Goal: Communication & Community: Answer question/provide support

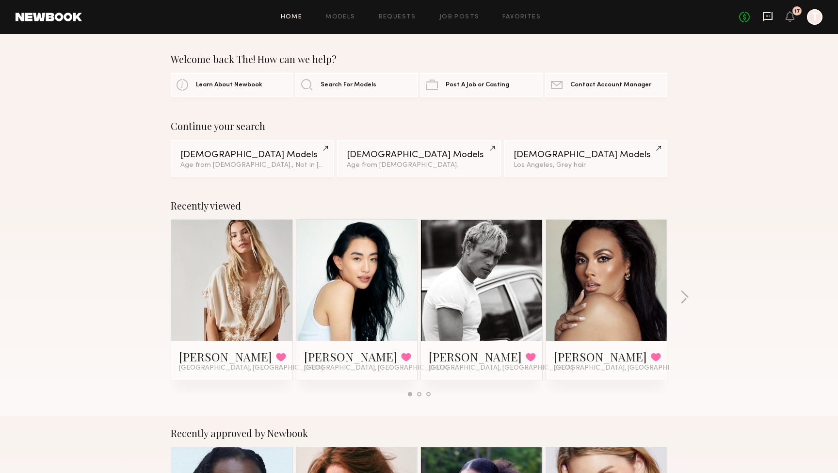
click at [769, 18] on icon at bounding box center [768, 16] width 10 height 9
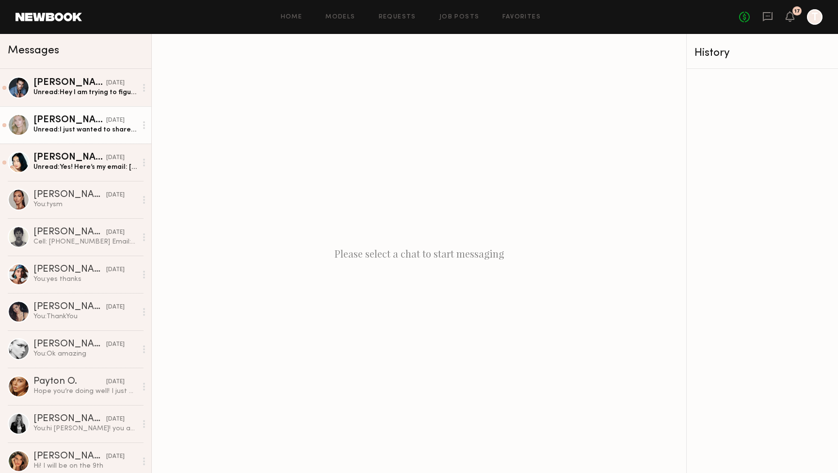
click at [49, 122] on div "[PERSON_NAME]" at bounding box center [69, 120] width 73 height 10
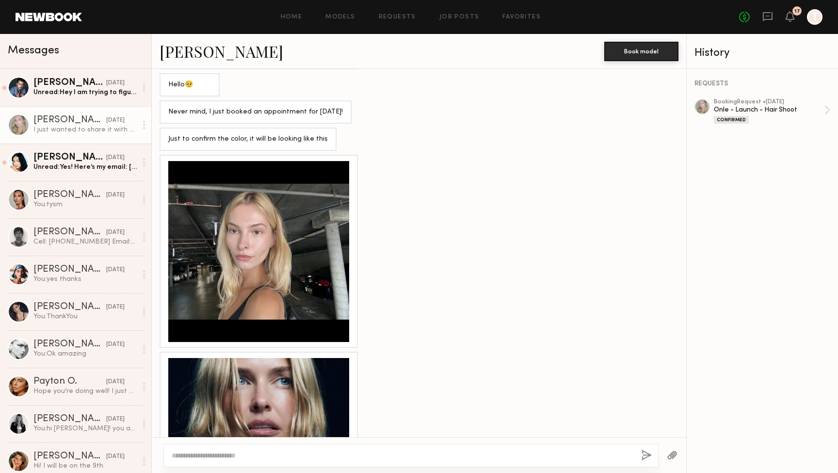
scroll to position [743, 0]
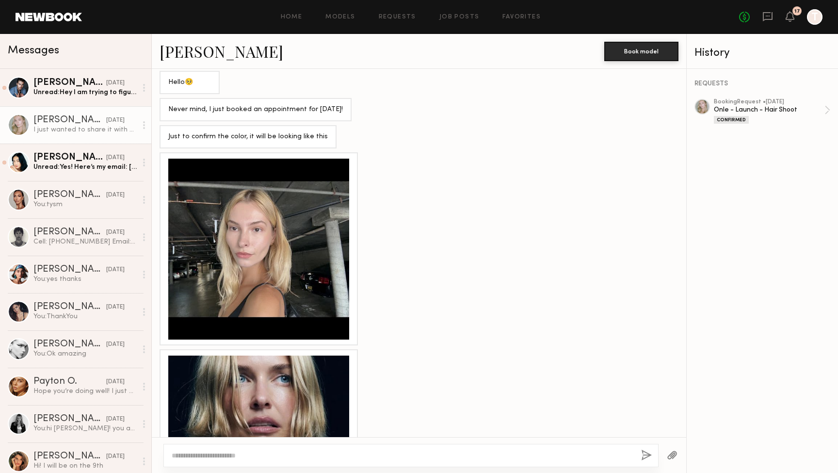
click at [248, 216] on div at bounding box center [258, 249] width 181 height 181
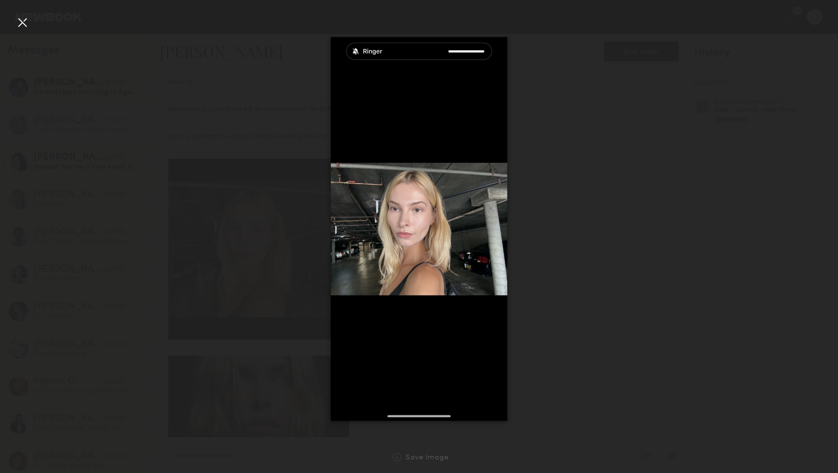
click at [23, 22] on div at bounding box center [23, 23] width 16 height 16
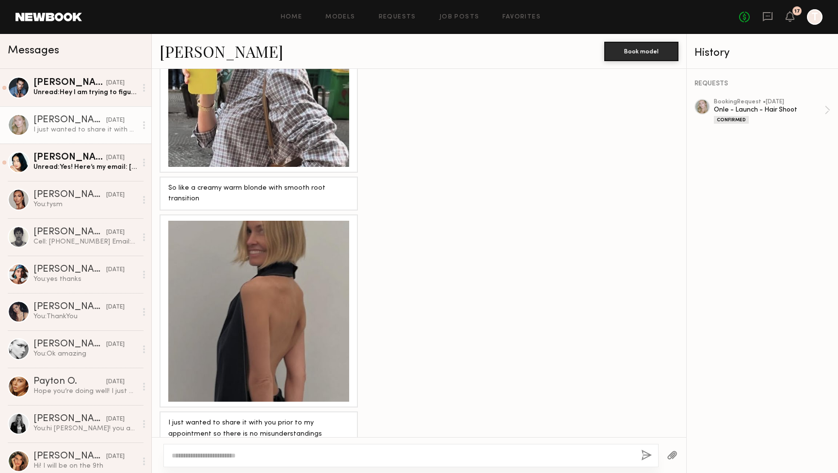
scroll to position [1309, 0]
click at [217, 457] on textarea at bounding box center [403, 456] width 462 height 10
type textarea "**********"
click at [645, 458] on button "button" at bounding box center [646, 456] width 11 height 12
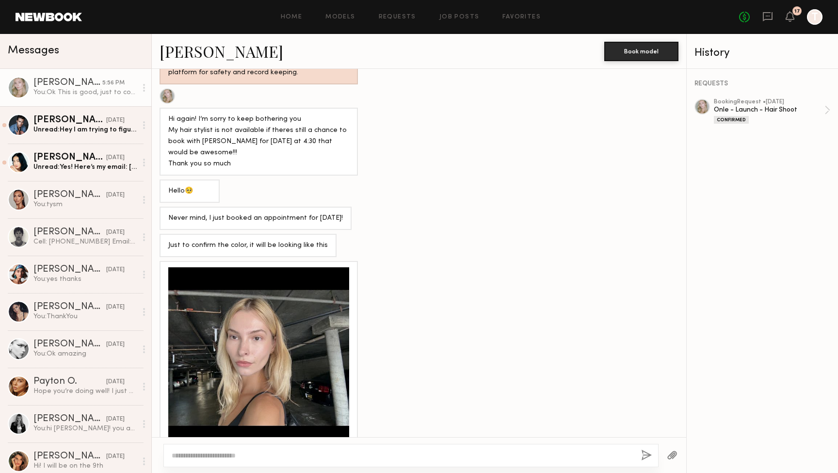
scroll to position [631, 0]
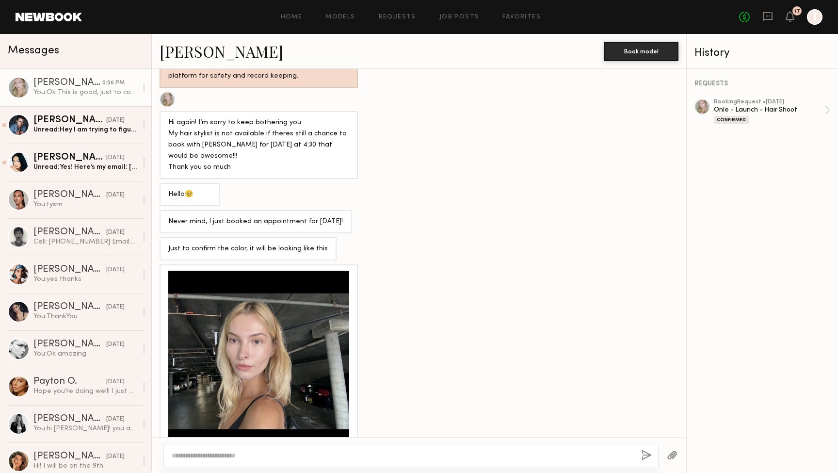
click at [233, 363] on div at bounding box center [258, 361] width 181 height 181
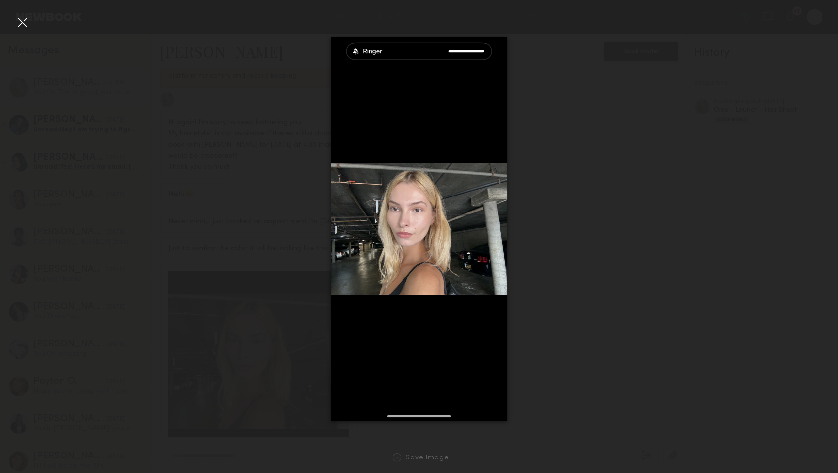
click at [201, 128] on div at bounding box center [419, 229] width 838 height 426
click at [22, 19] on div at bounding box center [23, 23] width 16 height 16
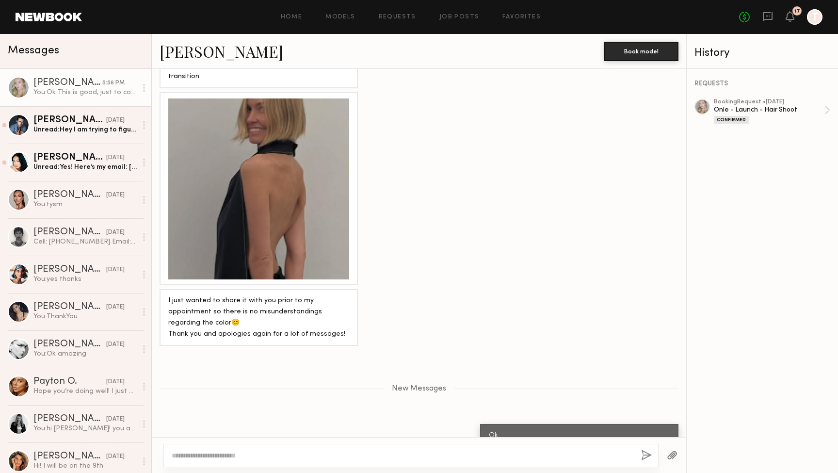
scroll to position [1431, 0]
click at [285, 460] on div at bounding box center [410, 455] width 495 height 23
click at [284, 457] on textarea at bounding box center [403, 456] width 462 height 10
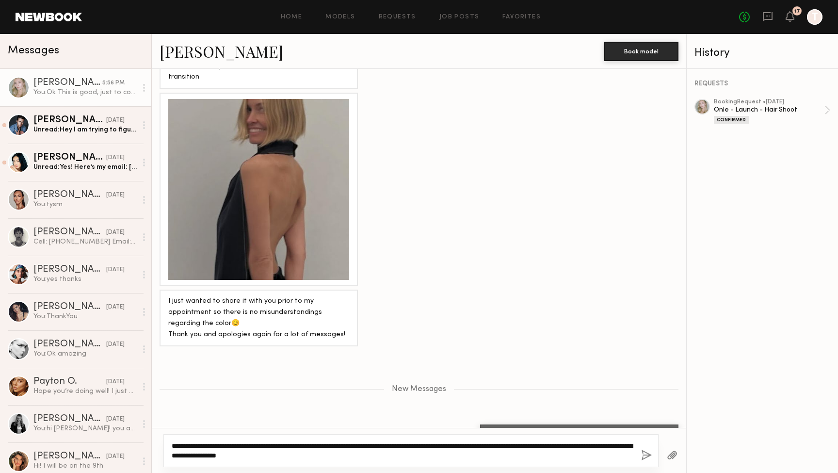
type textarea "**********"
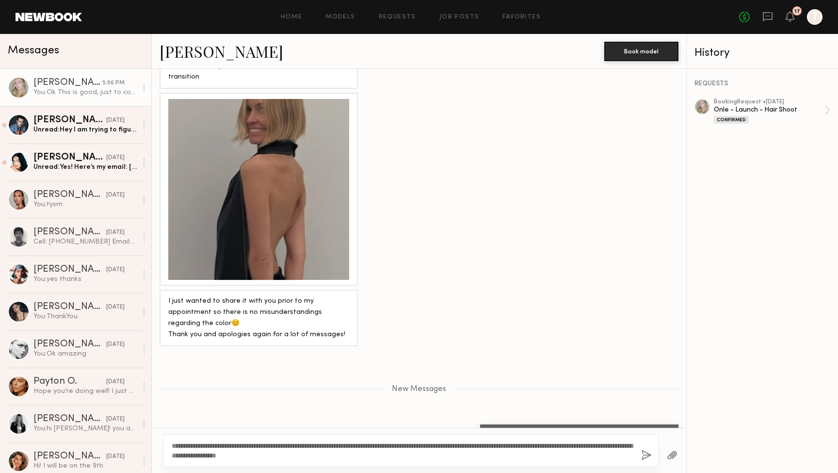
click at [646, 451] on button "button" at bounding box center [646, 456] width 11 height 12
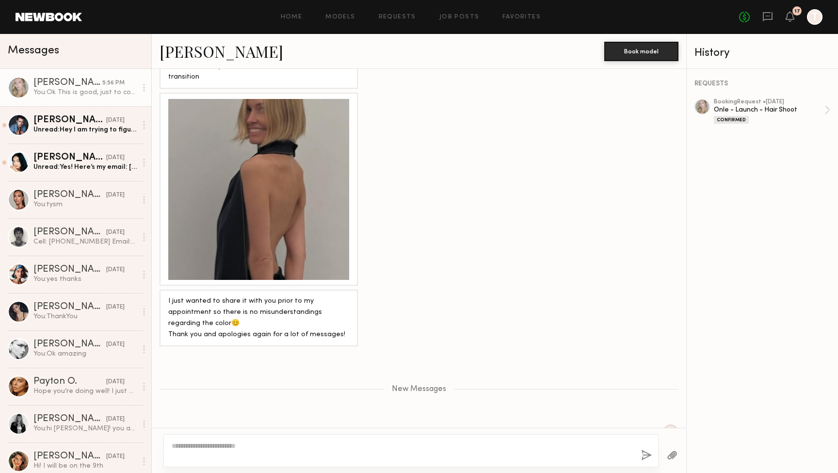
scroll to position [1509, 0]
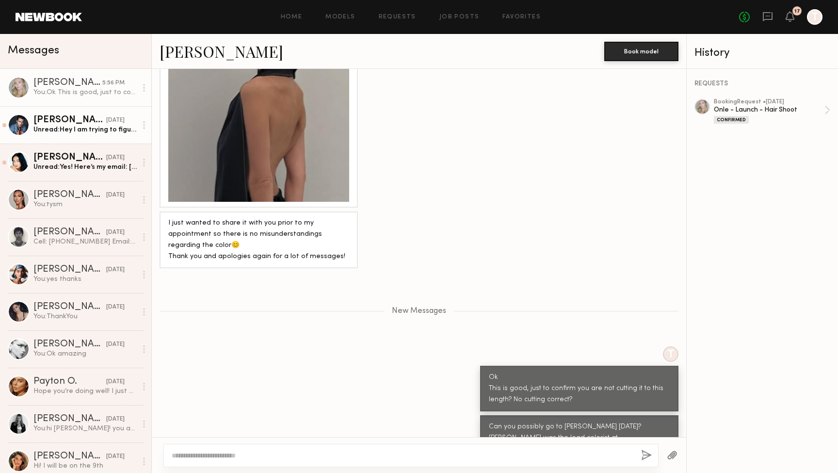
click at [63, 122] on div "[PERSON_NAME]" at bounding box center [69, 120] width 73 height 10
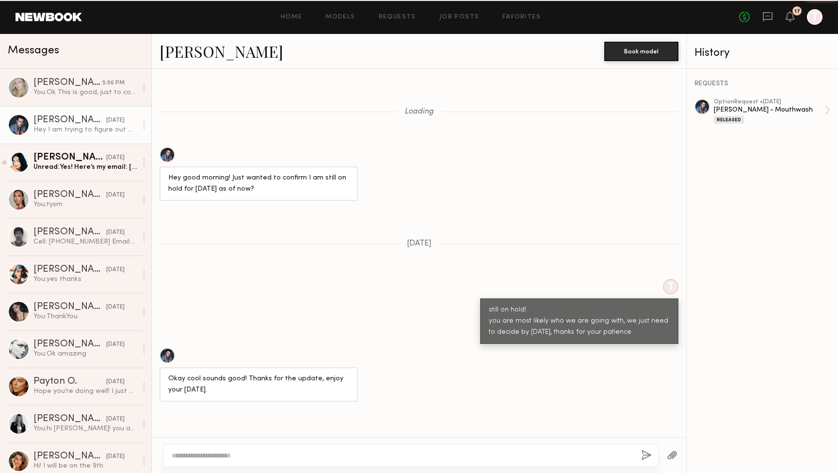
scroll to position [484, 0]
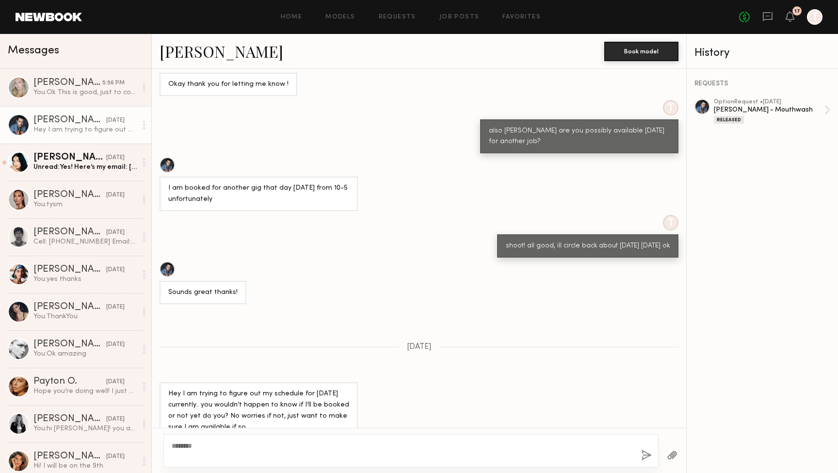
type textarea "*******"
click at [644, 460] on button "button" at bounding box center [646, 456] width 11 height 12
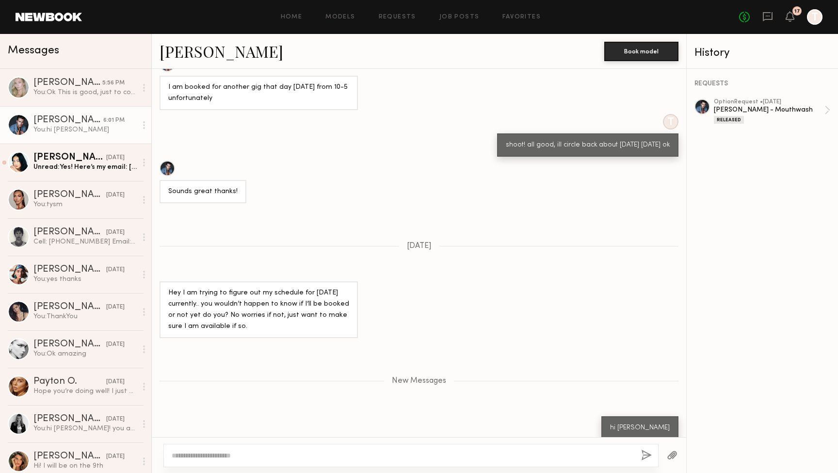
click at [550, 457] on textarea at bounding box center [403, 456] width 462 height 10
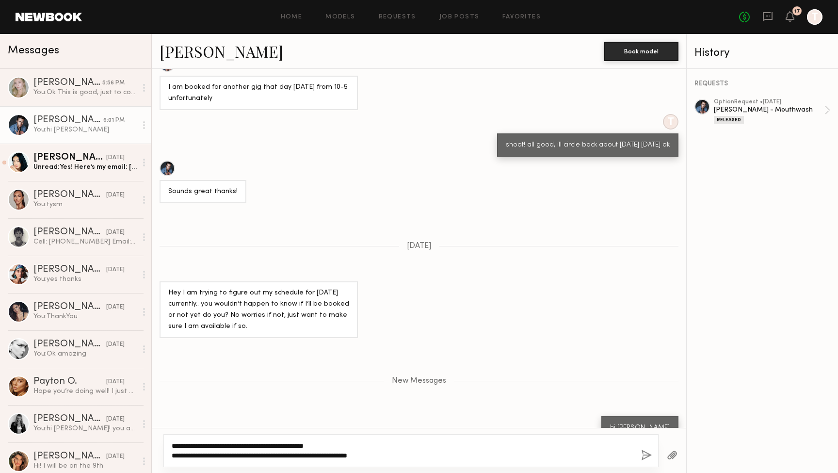
type textarea "**********"
click at [644, 455] on button "button" at bounding box center [646, 456] width 11 height 12
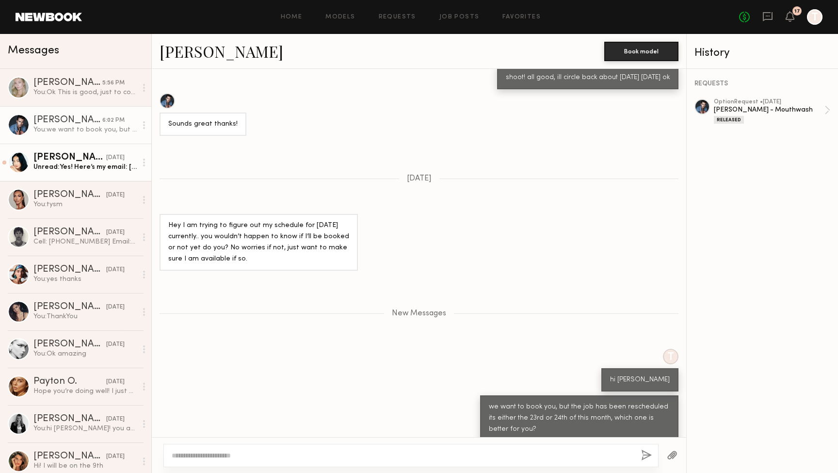
click at [50, 166] on div "Unread: Yes! Here’s my email: [EMAIL_ADDRESS][DOMAIN_NAME] and my number is [PH…" at bounding box center [84, 166] width 103 height 9
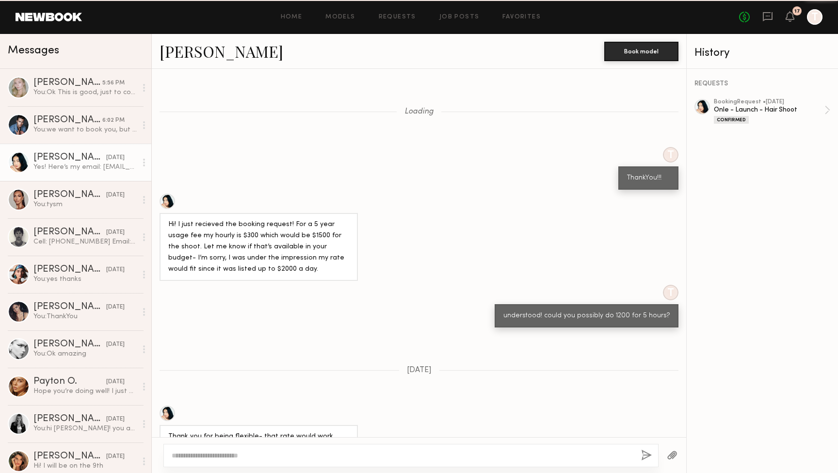
scroll to position [501, 0]
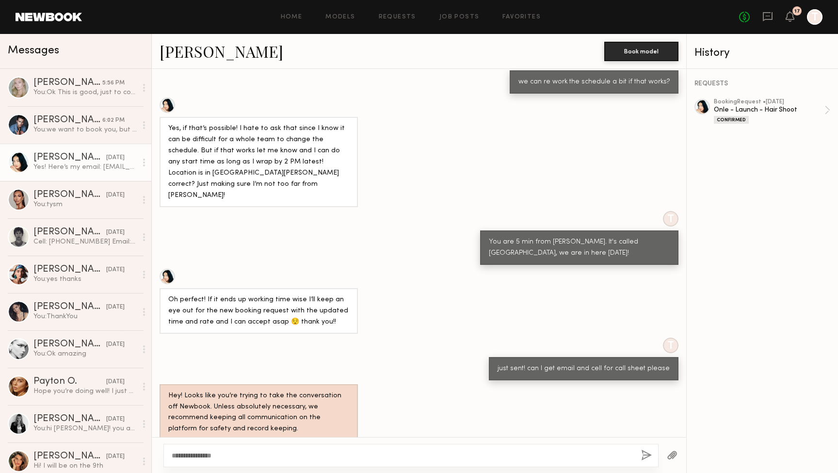
type textarea "**********"
click at [642, 458] on button "button" at bounding box center [646, 456] width 11 height 12
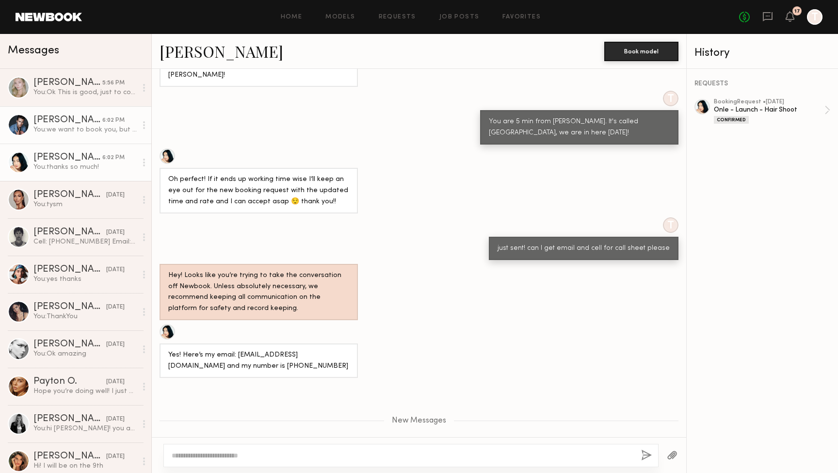
click at [62, 116] on div "[PERSON_NAME]" at bounding box center [67, 120] width 69 height 10
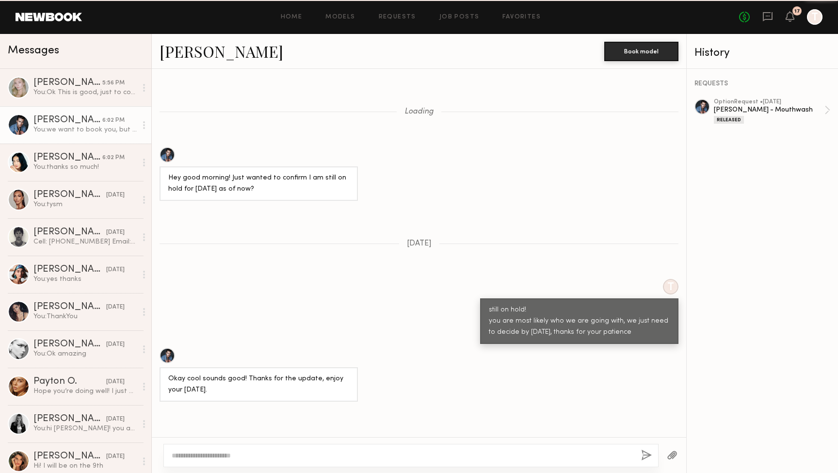
scroll to position [578, 0]
